Goal: Transaction & Acquisition: Download file/media

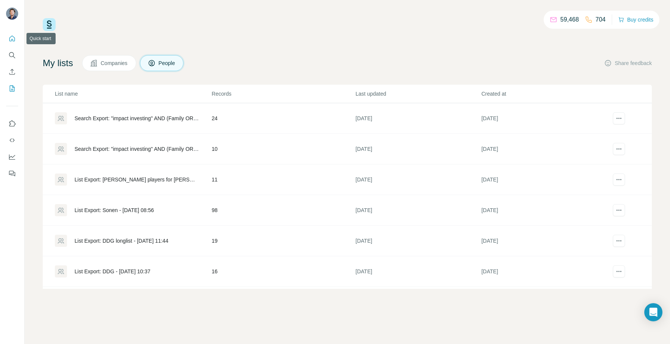
click at [12, 35] on icon "Quick start" at bounding box center [12, 39] width 8 height 8
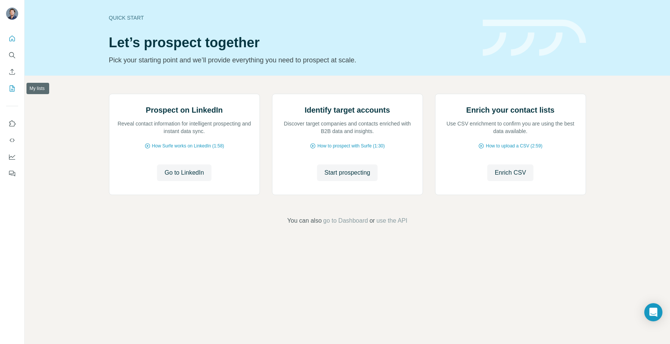
click at [9, 87] on icon "My lists" at bounding box center [12, 89] width 8 height 8
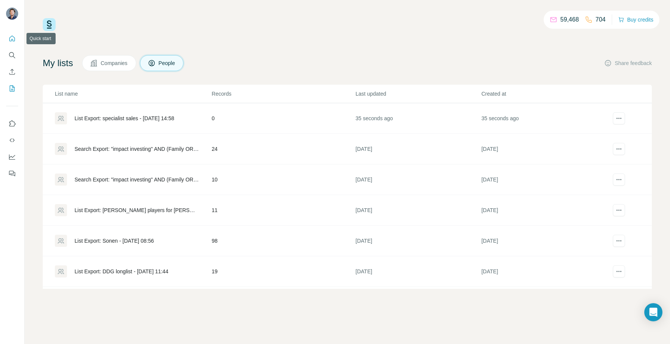
click at [10, 34] on button "Quick start" at bounding box center [12, 39] width 12 height 14
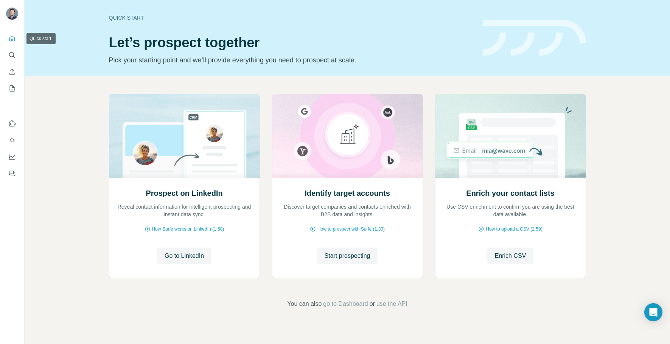
click at [10, 34] on button "Quick start" at bounding box center [12, 39] width 12 height 14
click at [343, 304] on span "go to Dashboard" at bounding box center [345, 304] width 45 height 9
click at [12, 38] on icon "Quick start" at bounding box center [12, 39] width 8 height 8
click at [6, 37] on button "Quick start" at bounding box center [12, 39] width 12 height 14
click at [10, 87] on icon "My lists" at bounding box center [12, 89] width 5 height 6
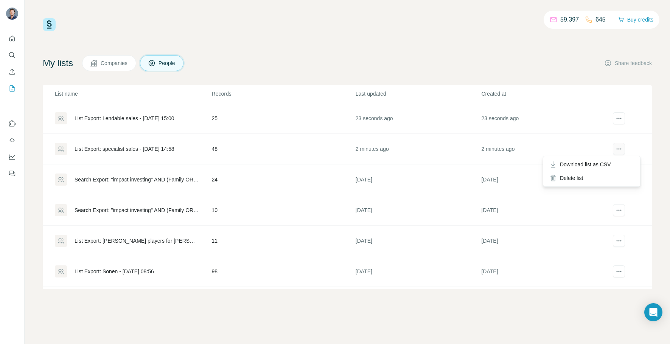
click at [615, 148] on icon "actions" at bounding box center [619, 149] width 8 height 8
click at [603, 164] on span "Download list as CSV" at bounding box center [585, 165] width 51 height 8
click at [121, 118] on div "List Export: Lendable sales - [DATE] 15:00" at bounding box center [125, 119] width 100 height 8
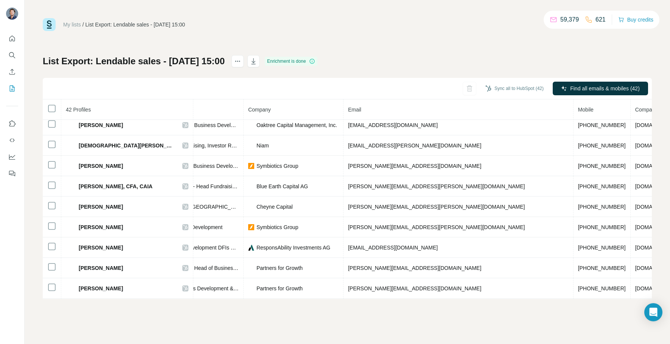
scroll to position [266, 139]
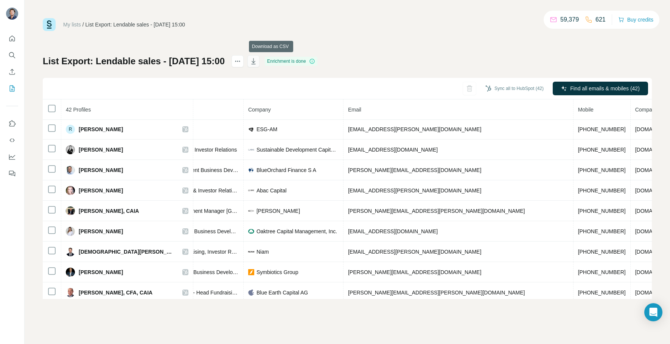
click at [257, 61] on icon "button" at bounding box center [254, 62] width 8 height 8
